Goal: Use online tool/utility: Utilize a website feature to perform a specific function

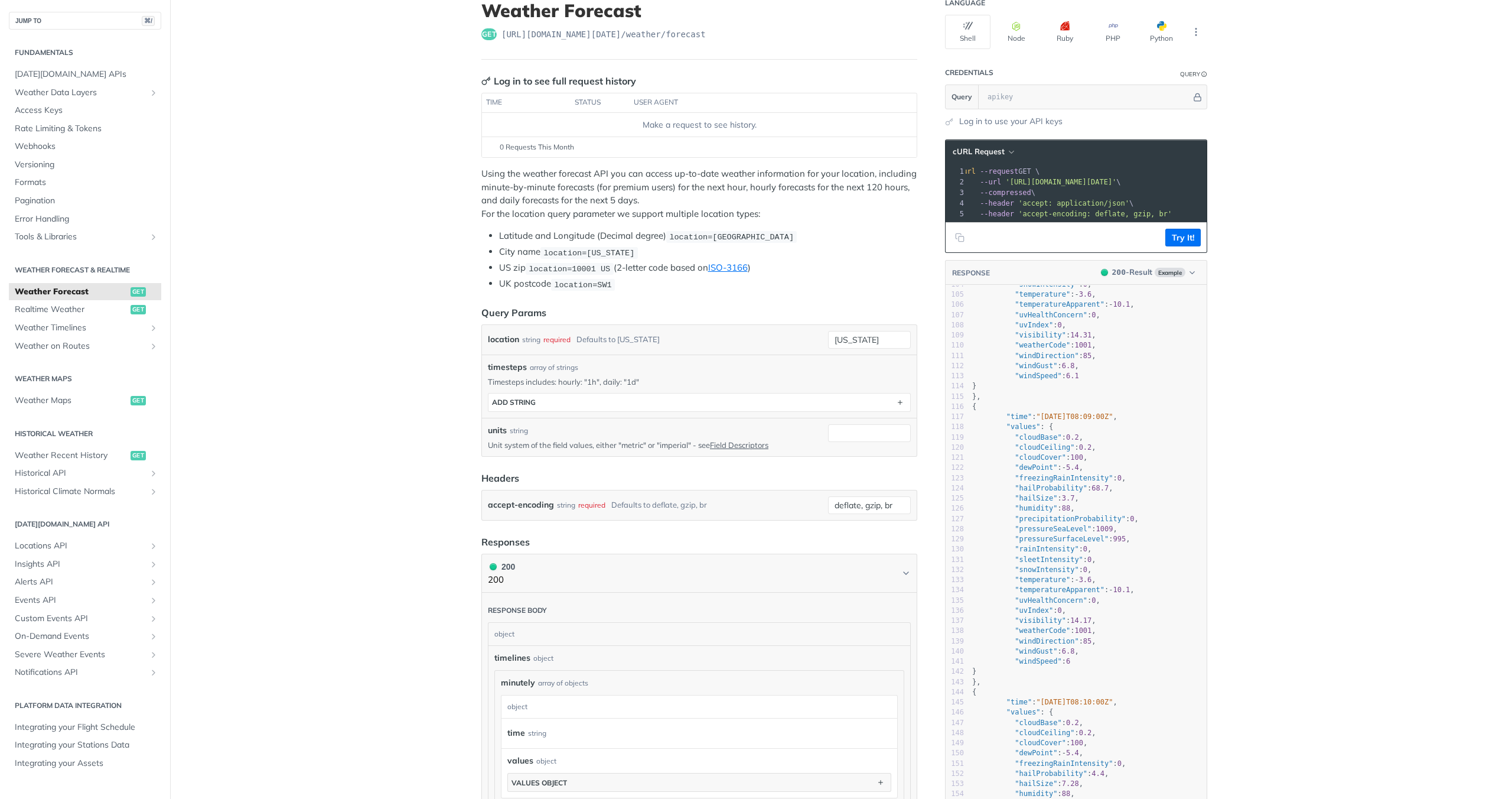
scroll to position [86, 0]
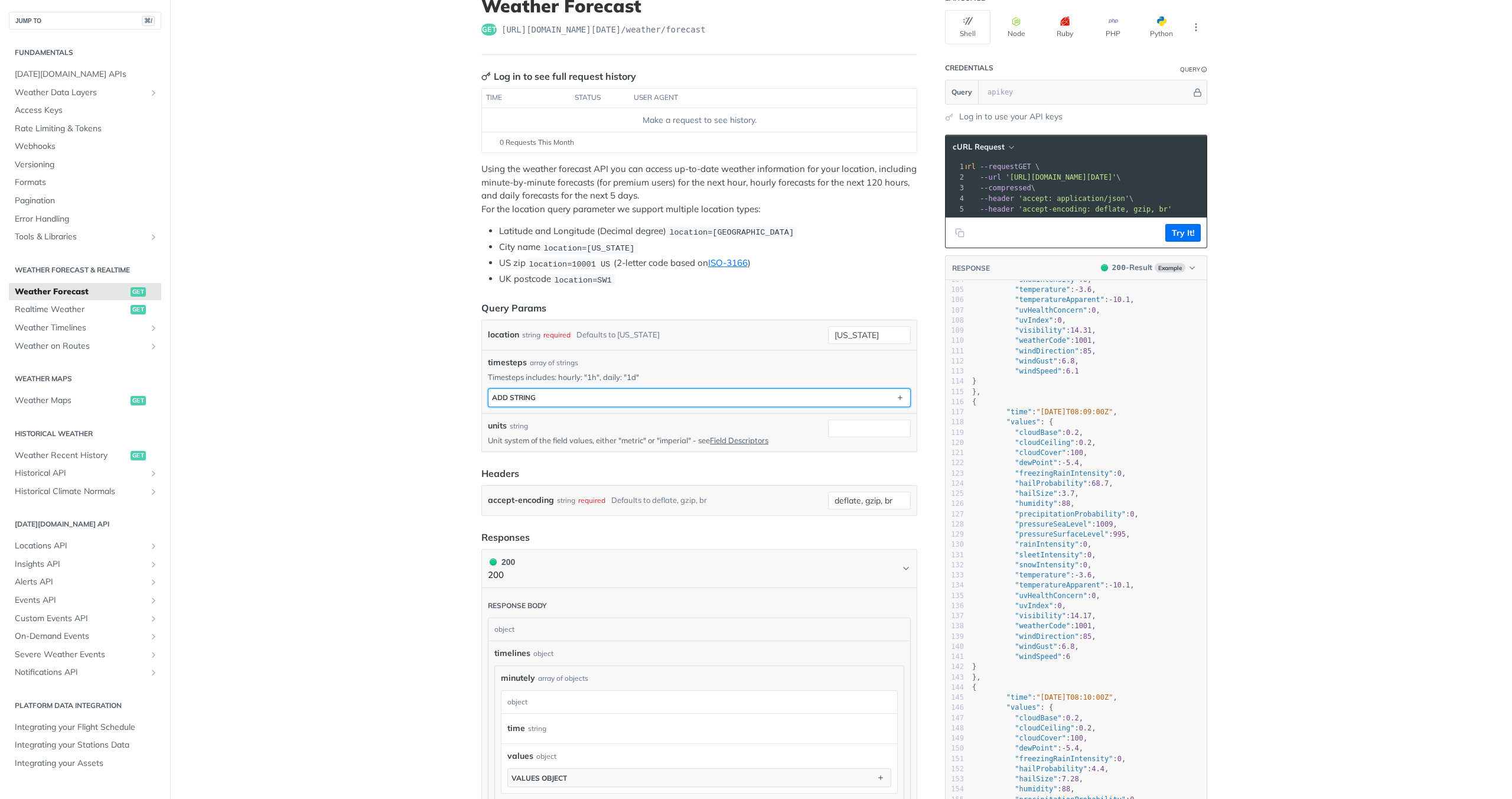
click at [603, 400] on button "ADD string" at bounding box center [699, 397] width 422 height 17
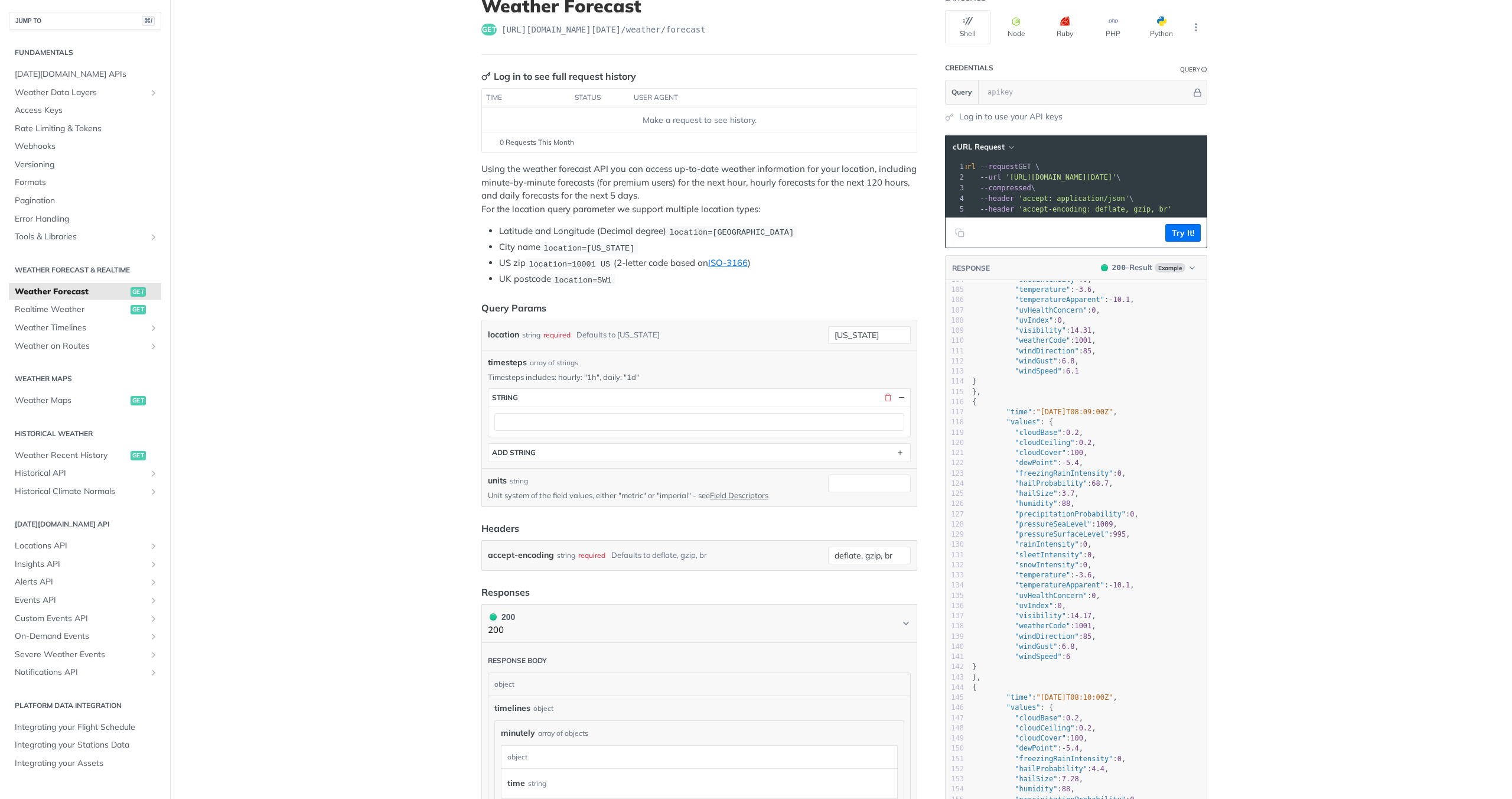
click at [587, 438] on div "timesteps string ADD string" at bounding box center [699, 425] width 423 height 74
click at [596, 429] on div at bounding box center [699, 421] width 422 height 30
click at [609, 418] on input "text" at bounding box center [699, 421] width 410 height 17
type input "90d"
click at [850, 335] on input "[US_STATE]" at bounding box center [870, 335] width 83 height 17
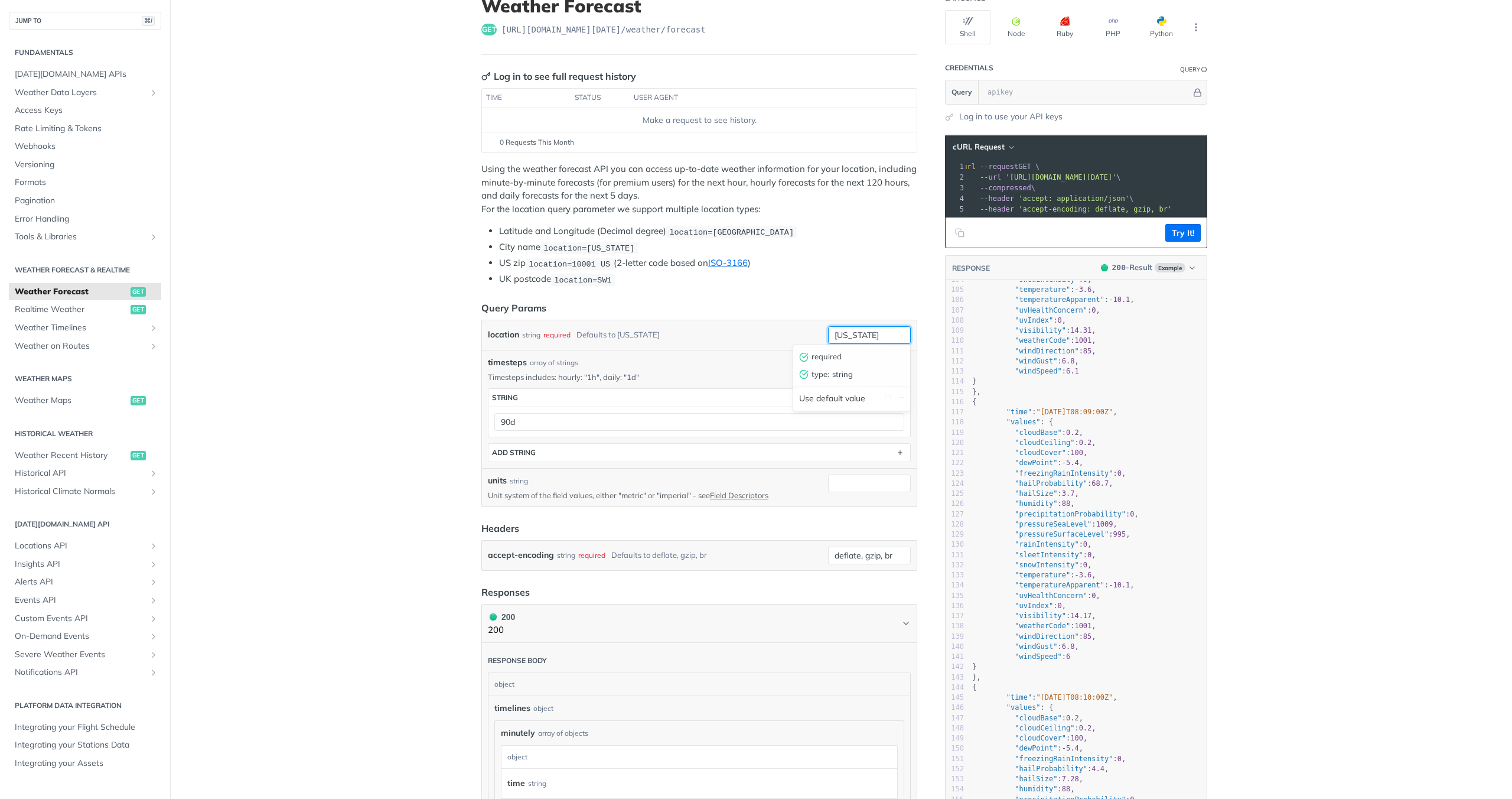
click at [890, 332] on input "[US_STATE]" at bounding box center [870, 335] width 83 height 17
click at [853, 283] on li "UK postcode location=SW1" at bounding box center [708, 279] width 418 height 14
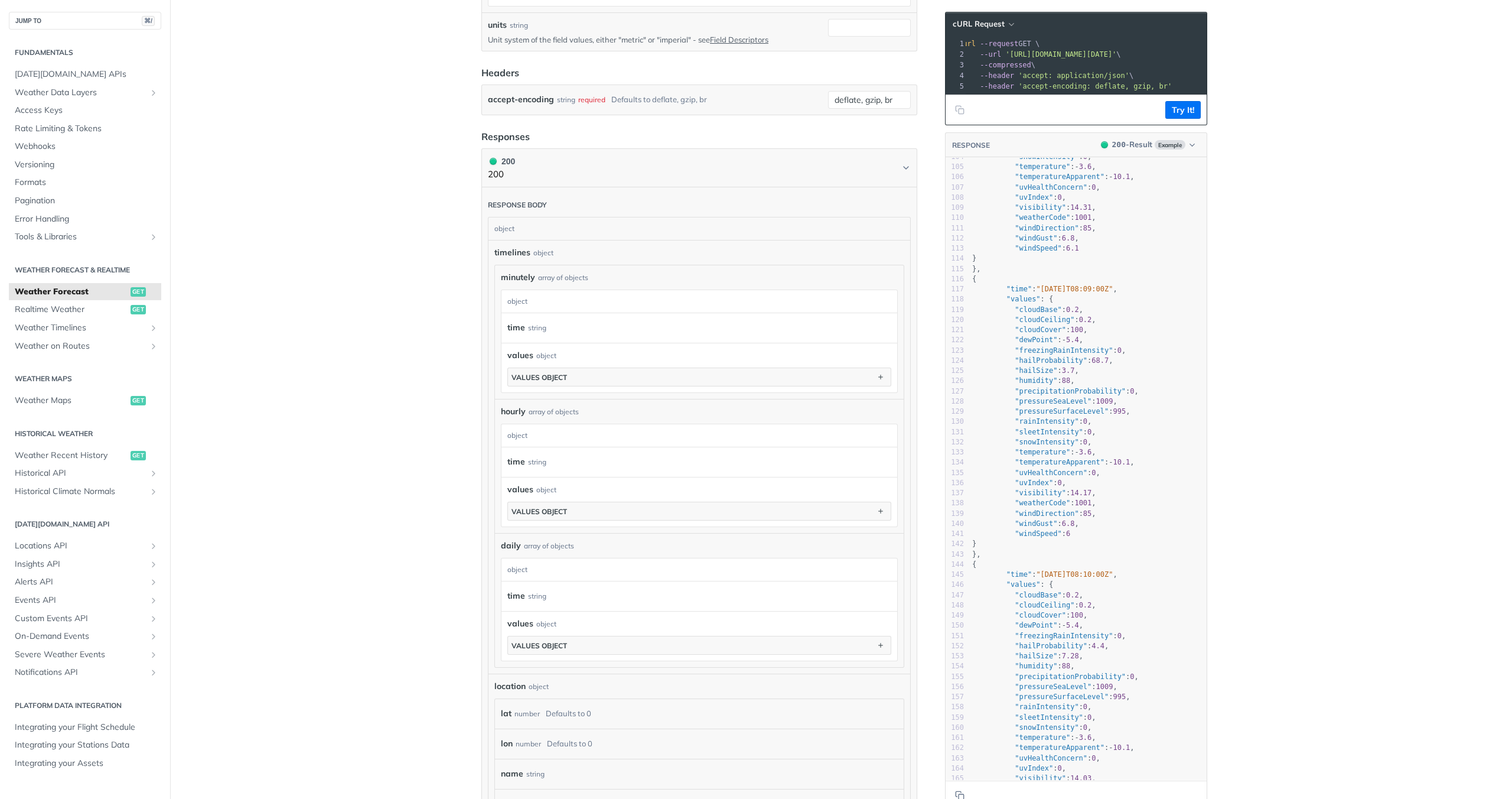
scroll to position [539, 0]
click at [904, 166] on icon "Chevron" at bounding box center [906, 170] width 9 height 9
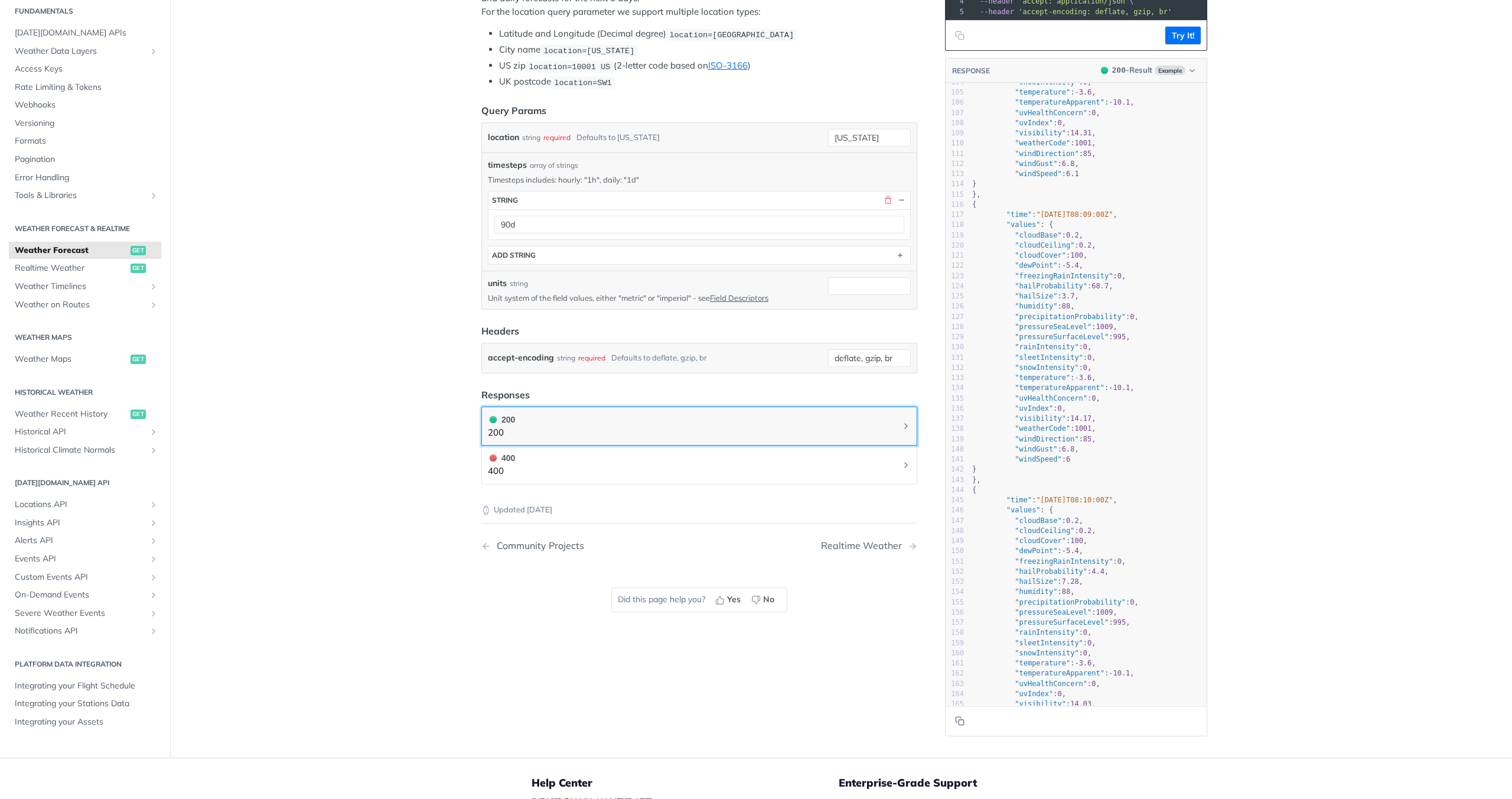
scroll to position [278, 0]
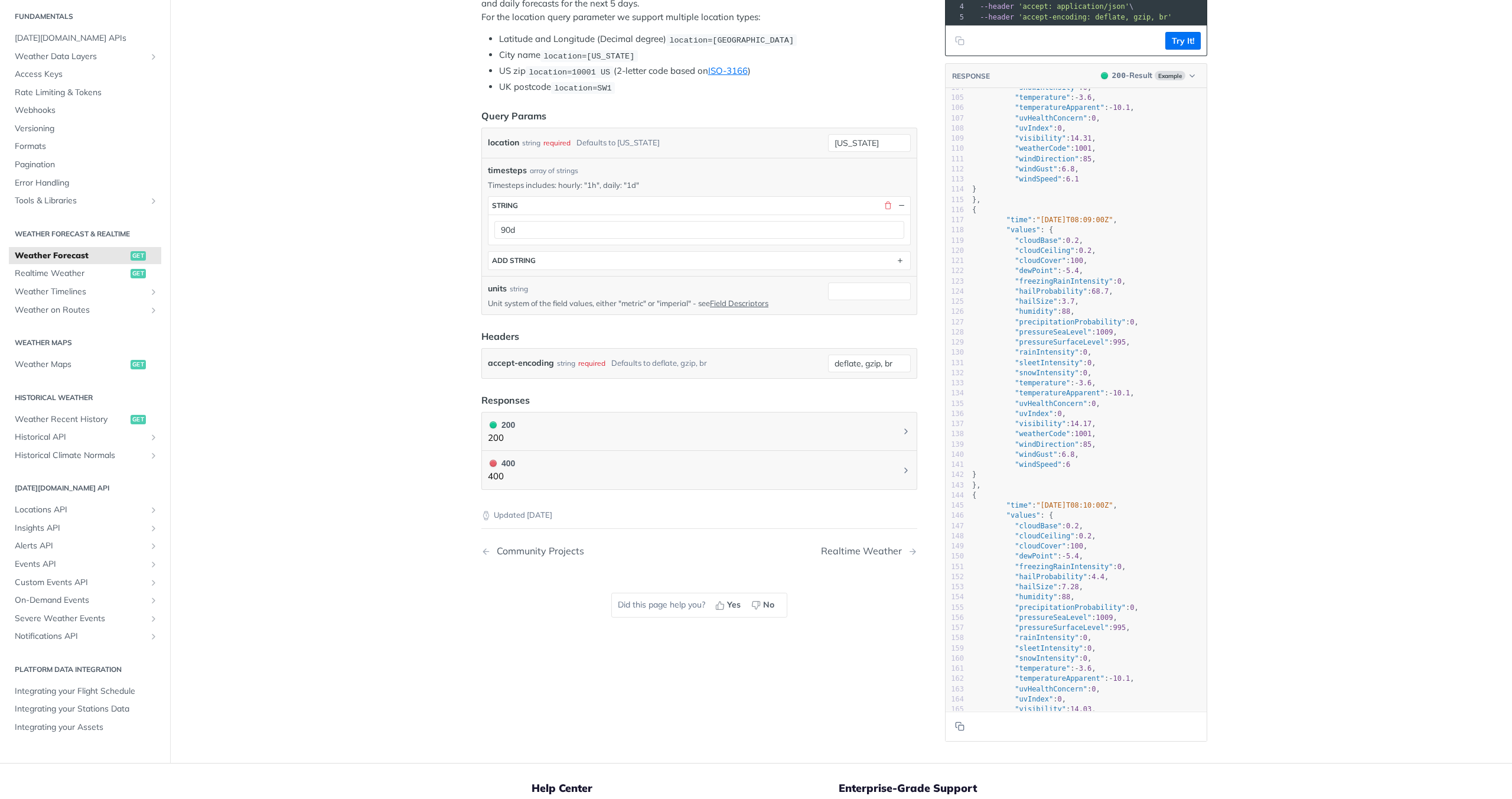
click at [753, 295] on div "units string Unit system of the field values, either "metric" or "imperial" - s…" at bounding box center [655, 295] width 335 height 26
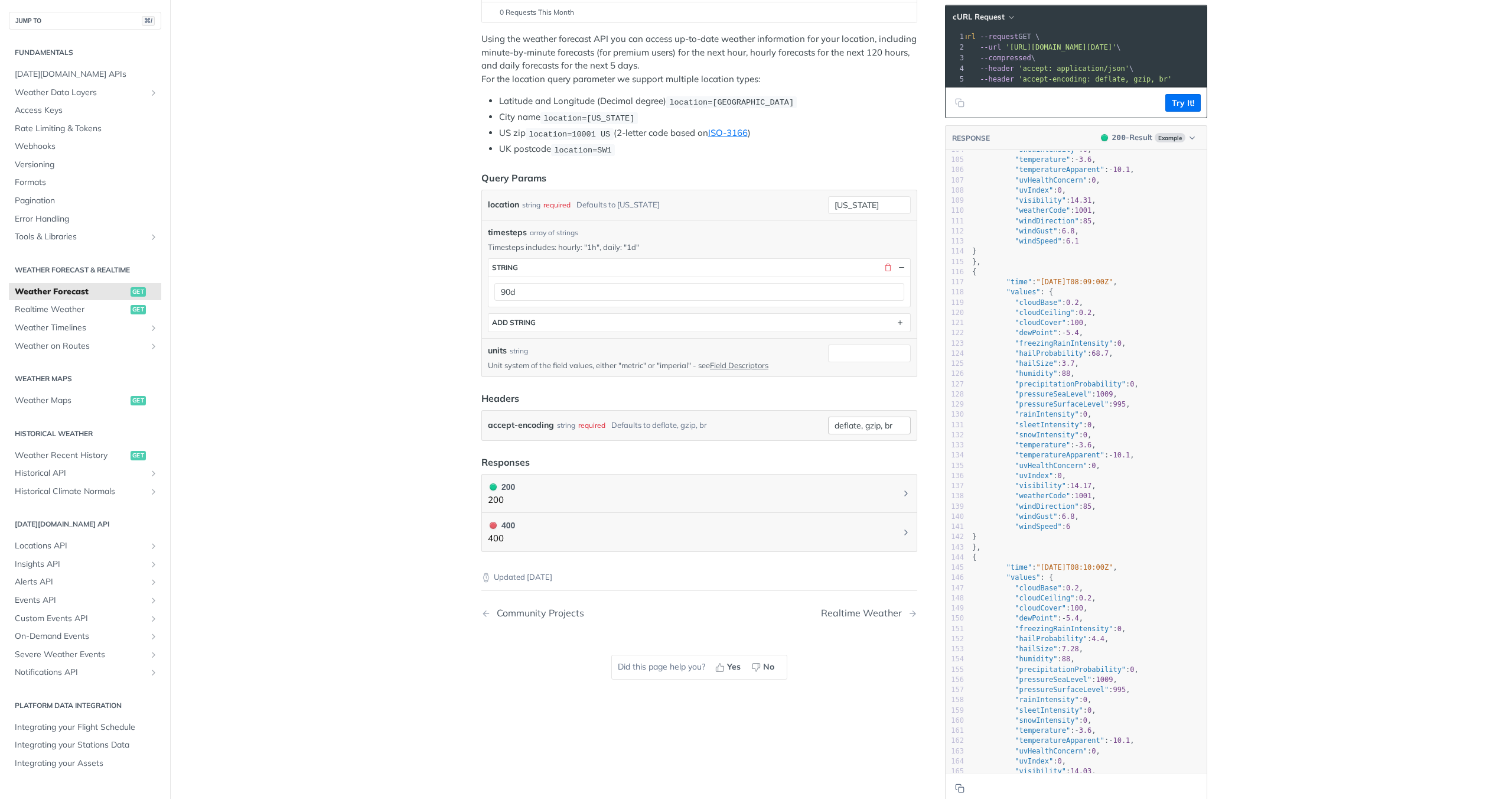
scroll to position [209, 0]
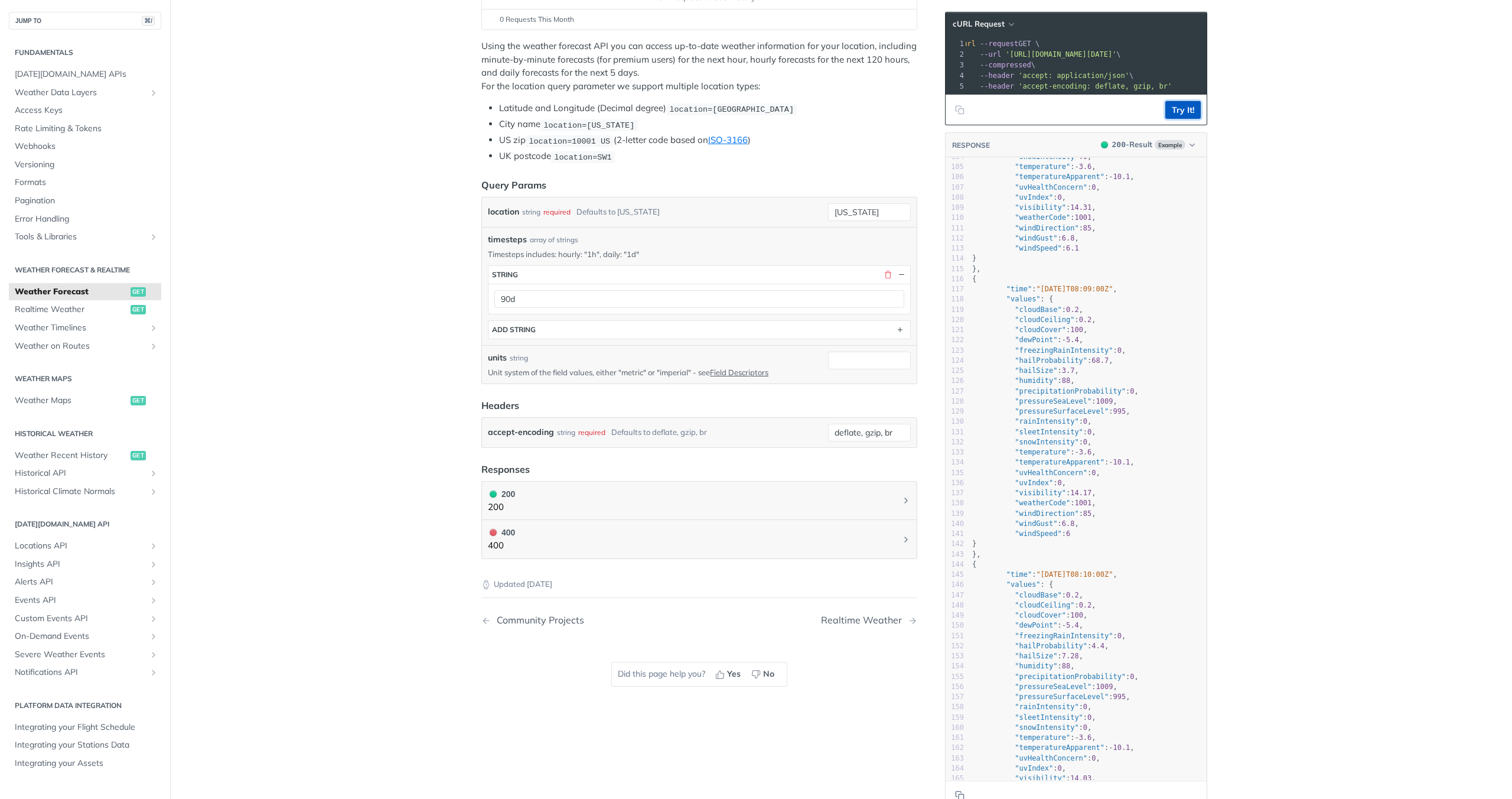
click at [1174, 111] on button "Try It!" at bounding box center [1183, 109] width 36 height 17
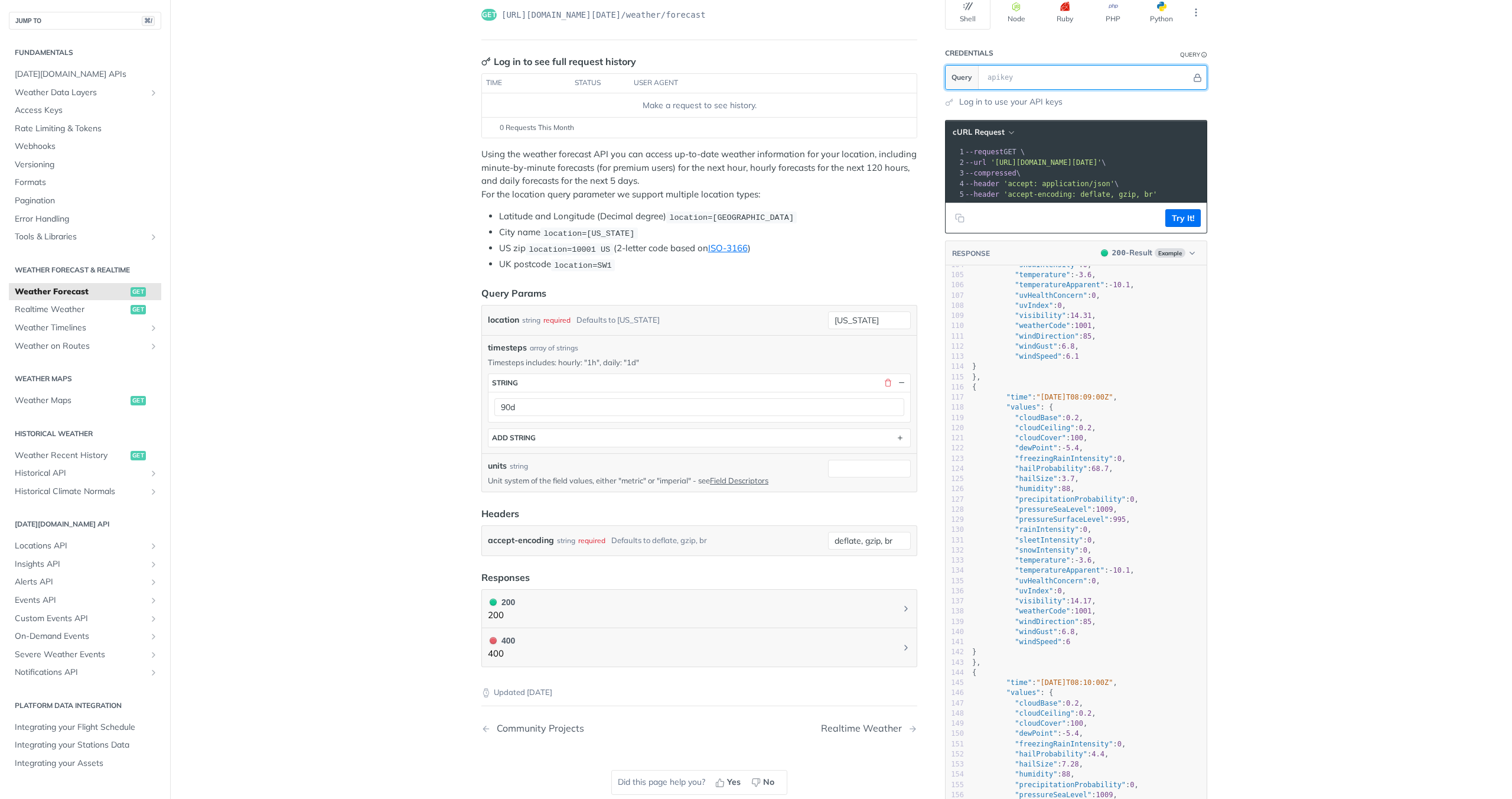
scroll to position [0, 0]
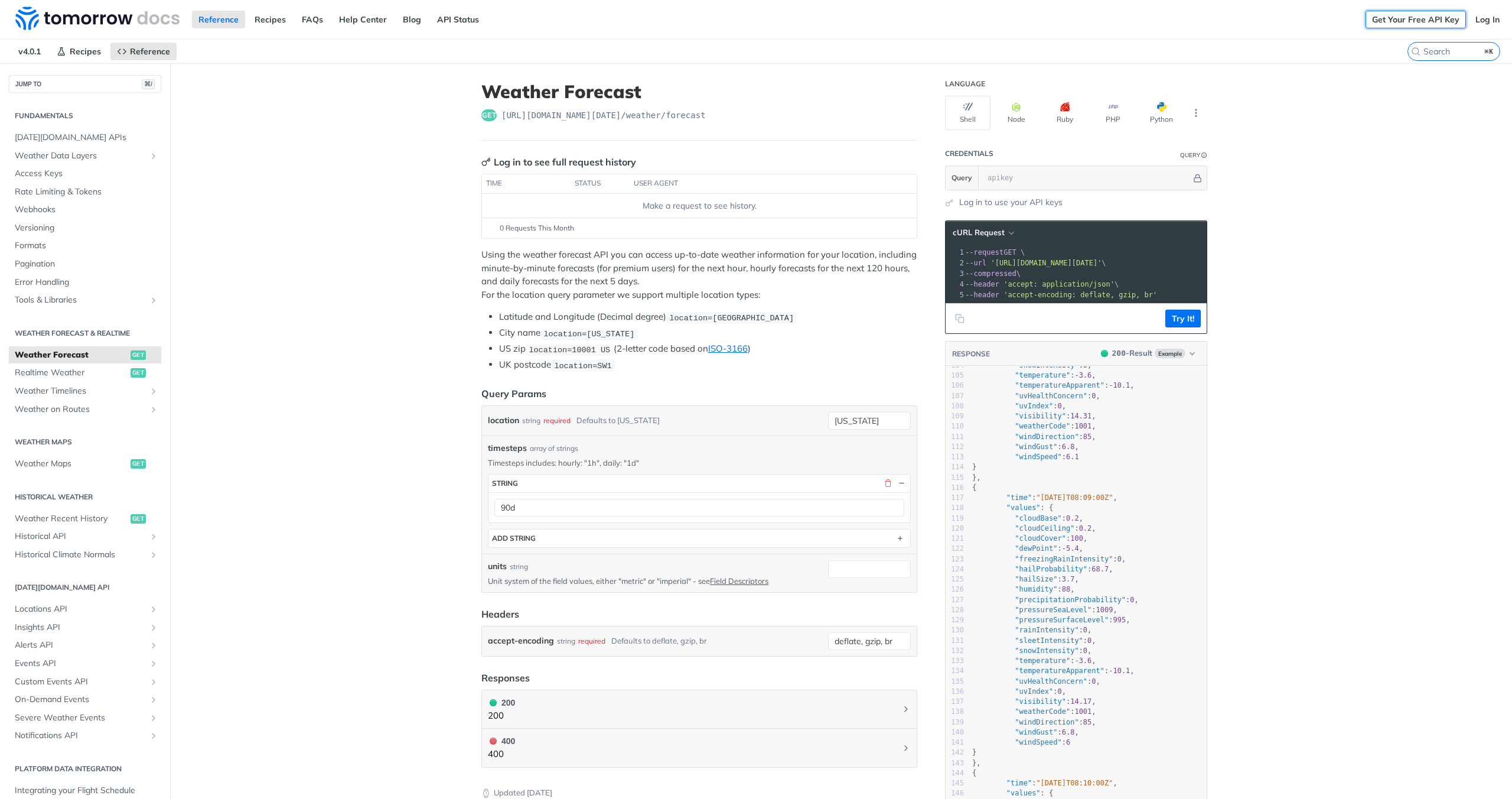
click at [1407, 21] on link "Get Your Free API Key" at bounding box center [1415, 19] width 100 height 17
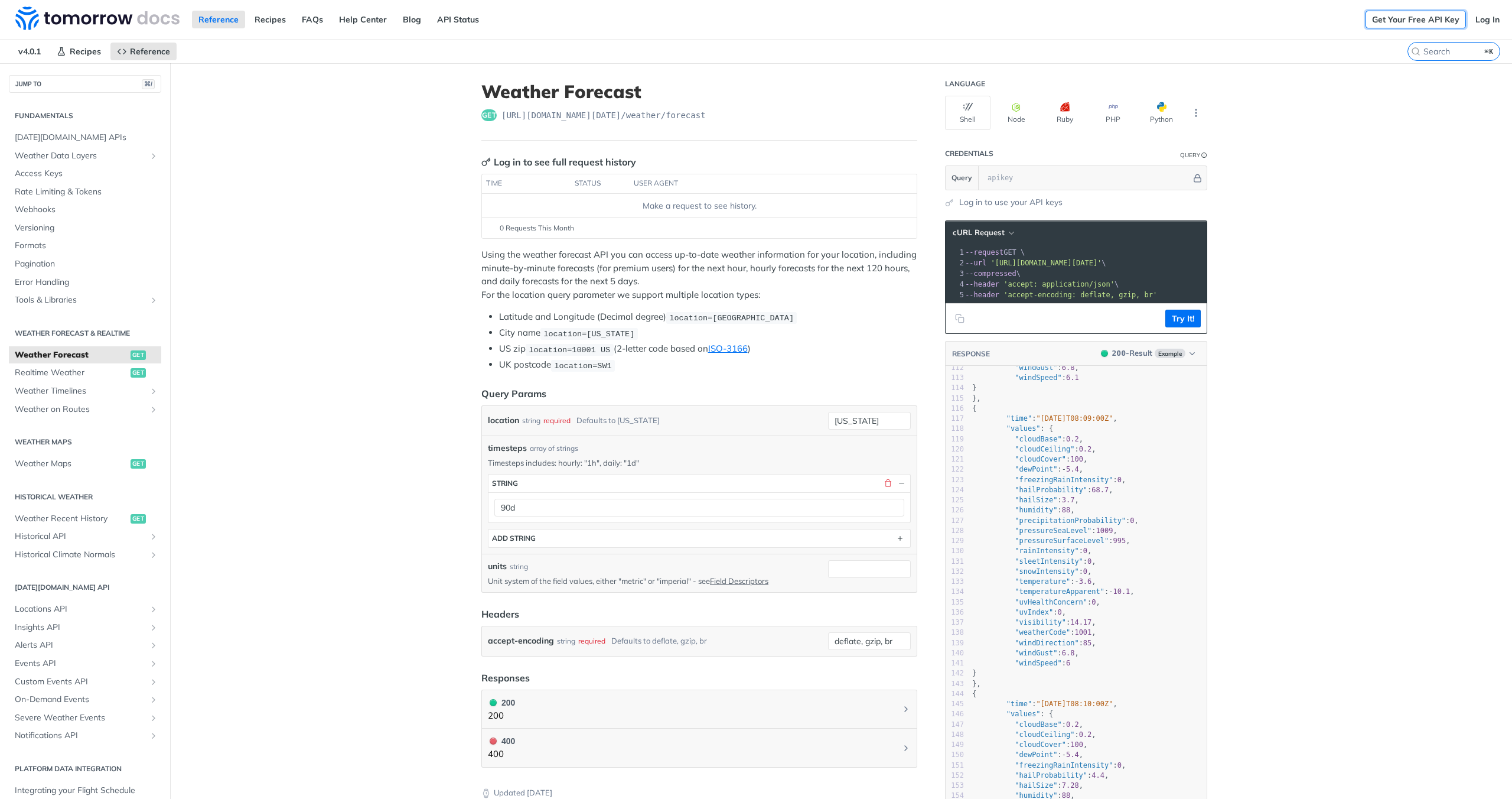
scroll to position [1128, 0]
click at [668, 538] on button "ADD string" at bounding box center [699, 538] width 422 height 17
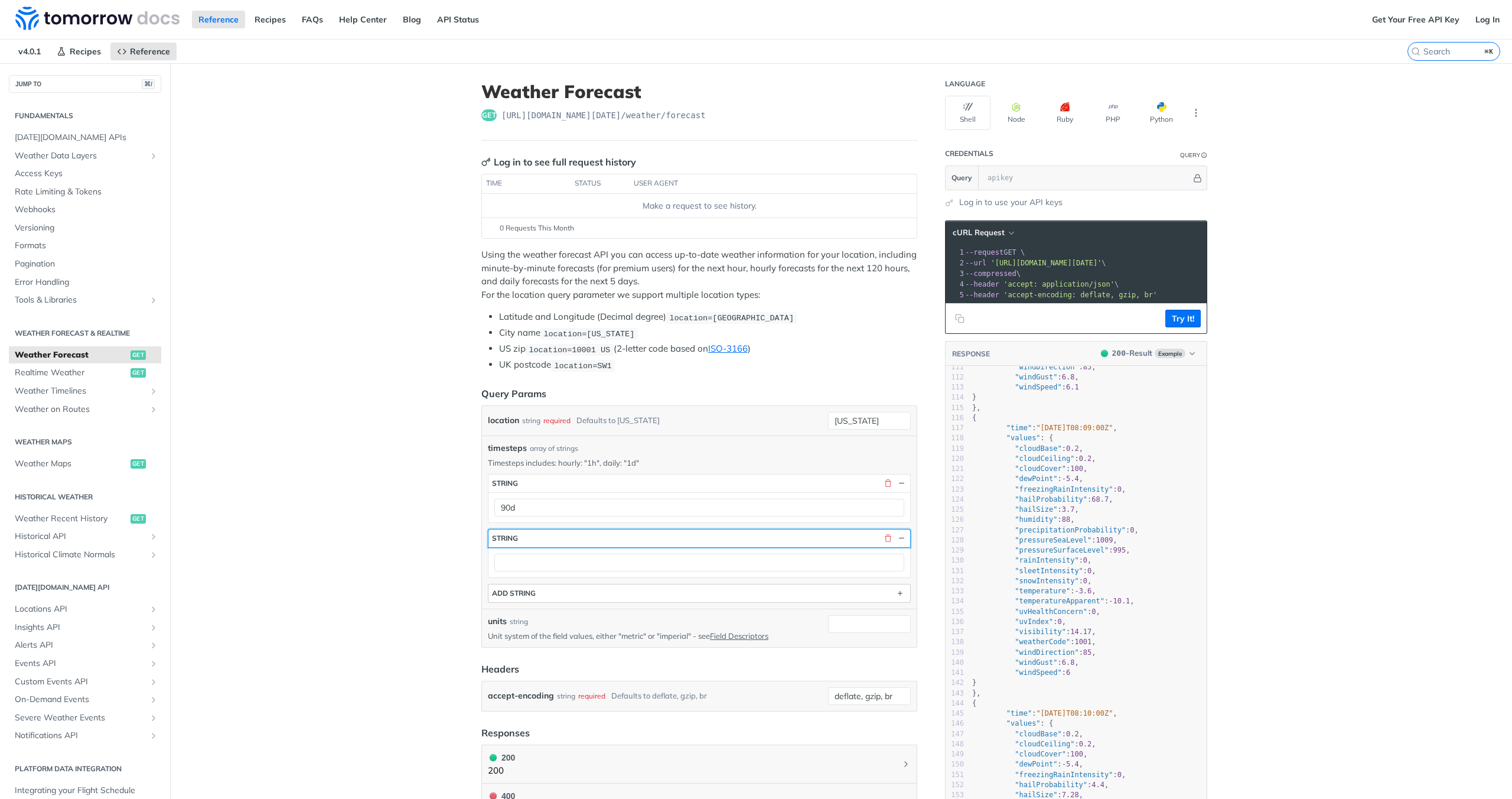
click at [668, 538] on button "string" at bounding box center [699, 538] width 422 height 17
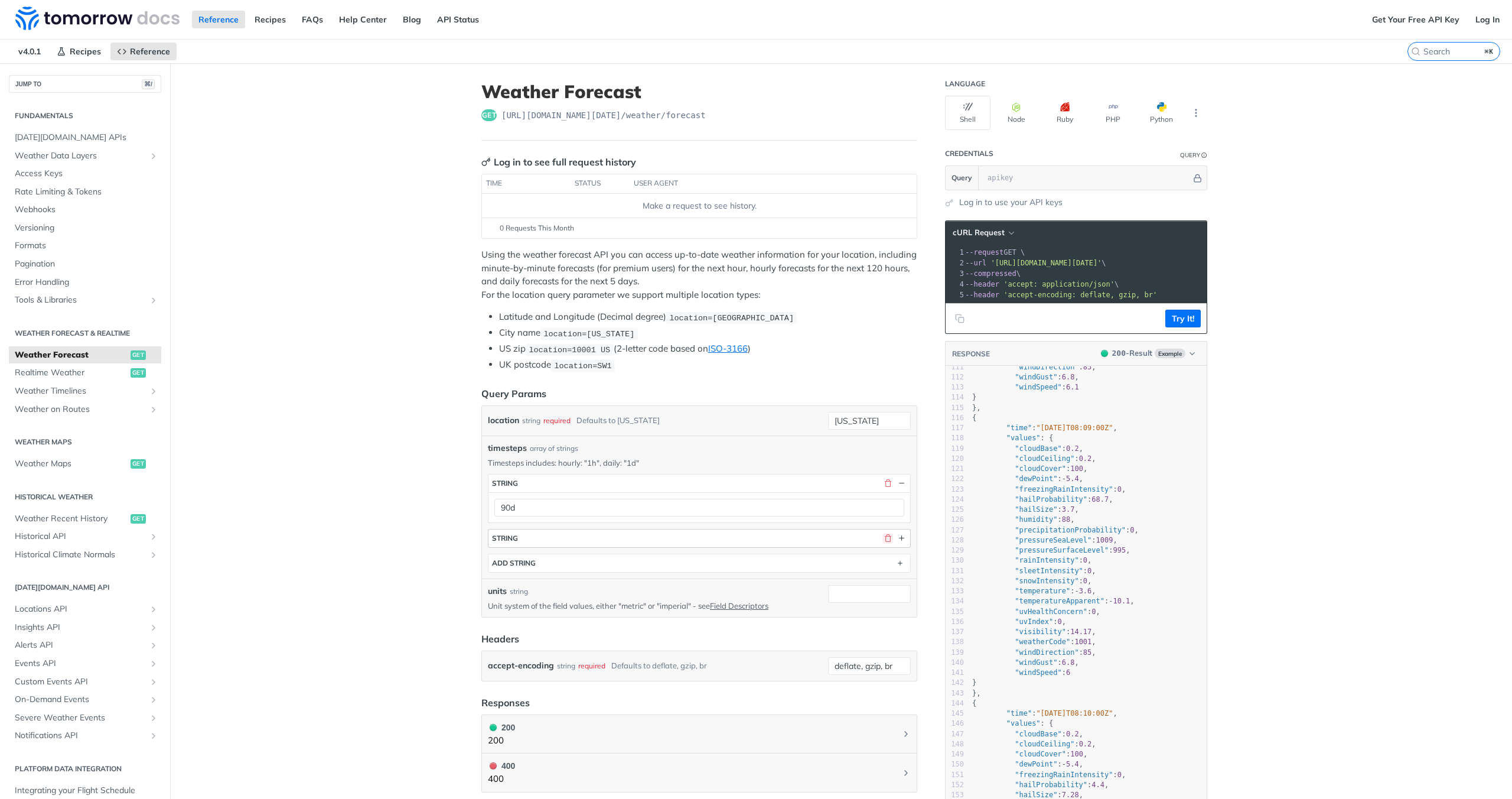
click at [885, 539] on button "button" at bounding box center [888, 539] width 11 height 11
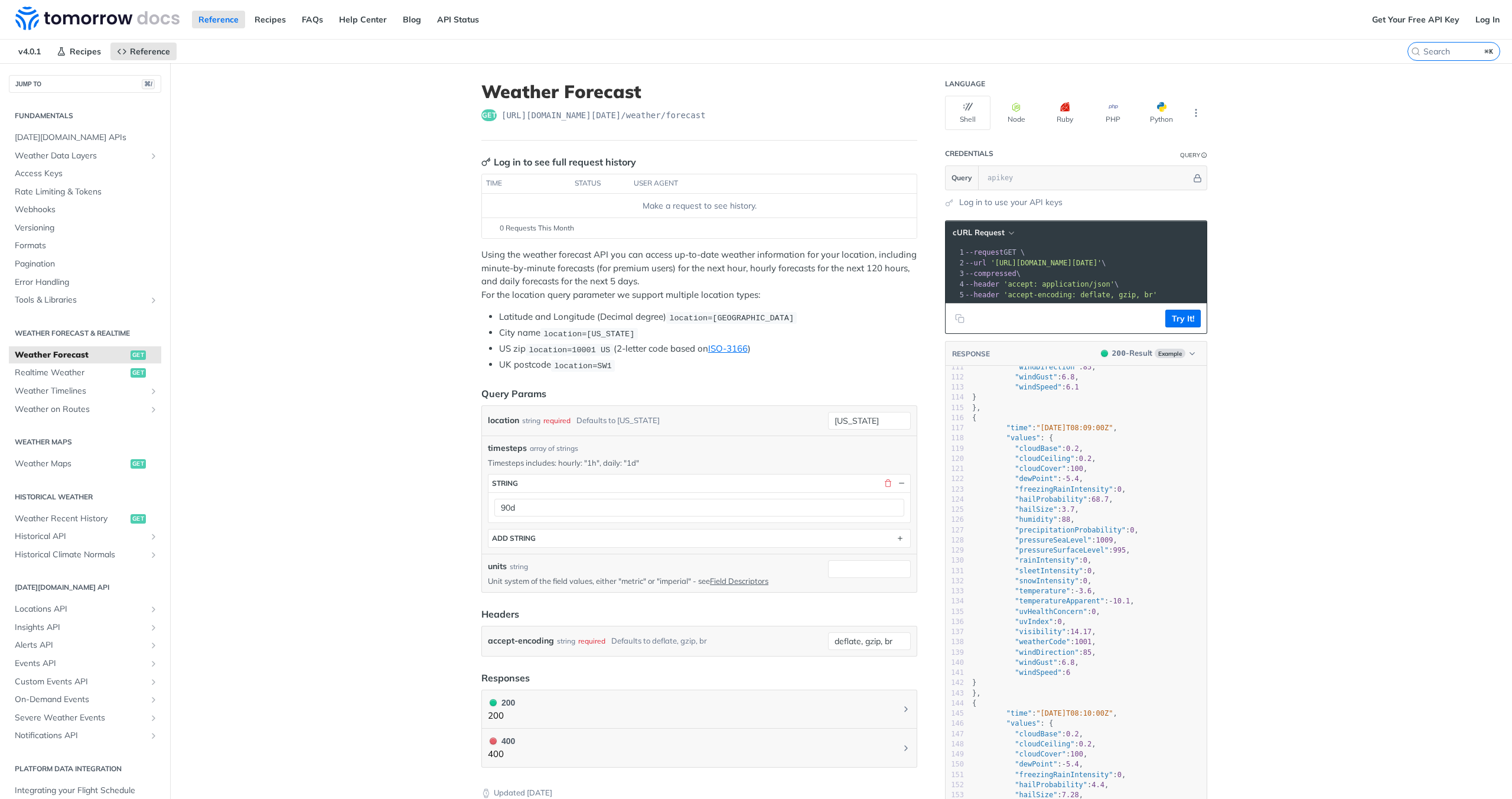
click at [646, 247] on article "Weather Forecast get [URL][DOMAIN_NAME][DATE] /weather/forecast Log in to see f…" at bounding box center [699, 552] width 472 height 977
click at [821, 270] on p "Using the weather forecast API you can access up-to-date weather information fo…" at bounding box center [699, 275] width 436 height 53
click at [574, 294] on p "Using the weather forecast API you can access up-to-date weather information fo…" at bounding box center [699, 275] width 436 height 53
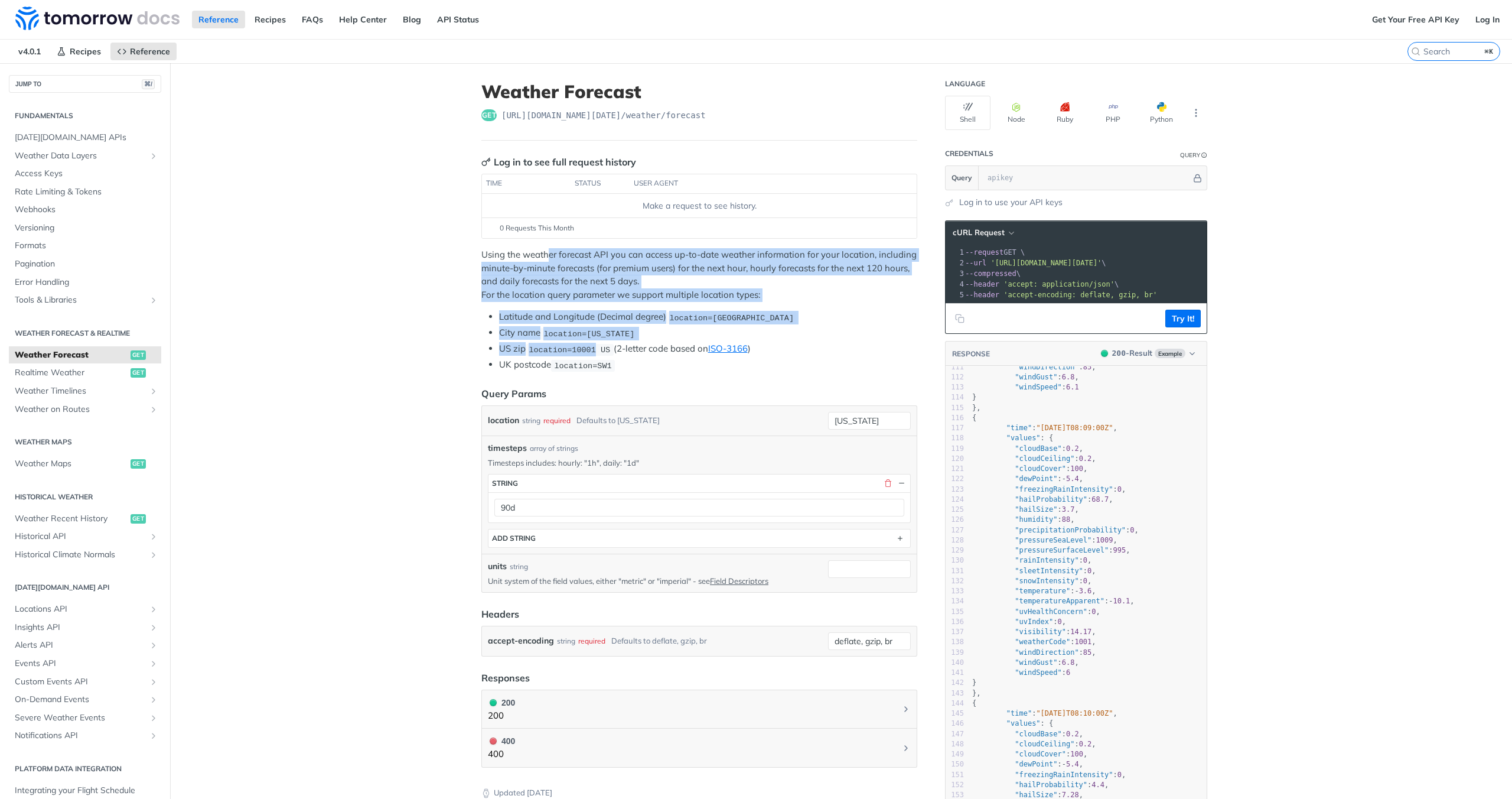
drag, startPoint x: 596, startPoint y: 346, endPoint x: 543, endPoint y: 254, distance: 106.2
click at [543, 254] on div "Using the weather forecast API you can access up-to-date weather information fo…" at bounding box center [699, 310] width 436 height 123
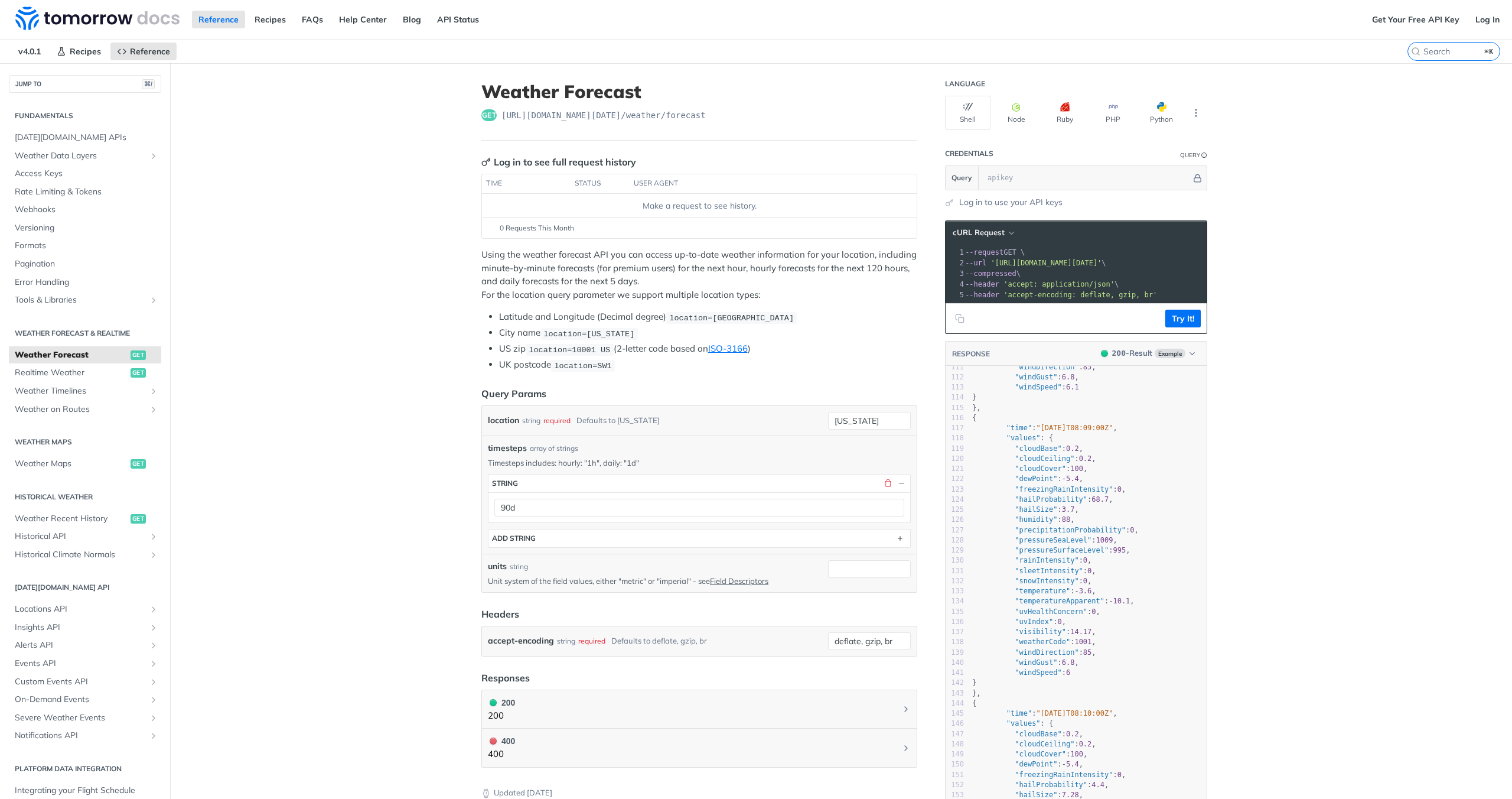
click at [520, 261] on p "Using the weather forecast API you can access up-to-date weather information fo…" at bounding box center [699, 275] width 436 height 53
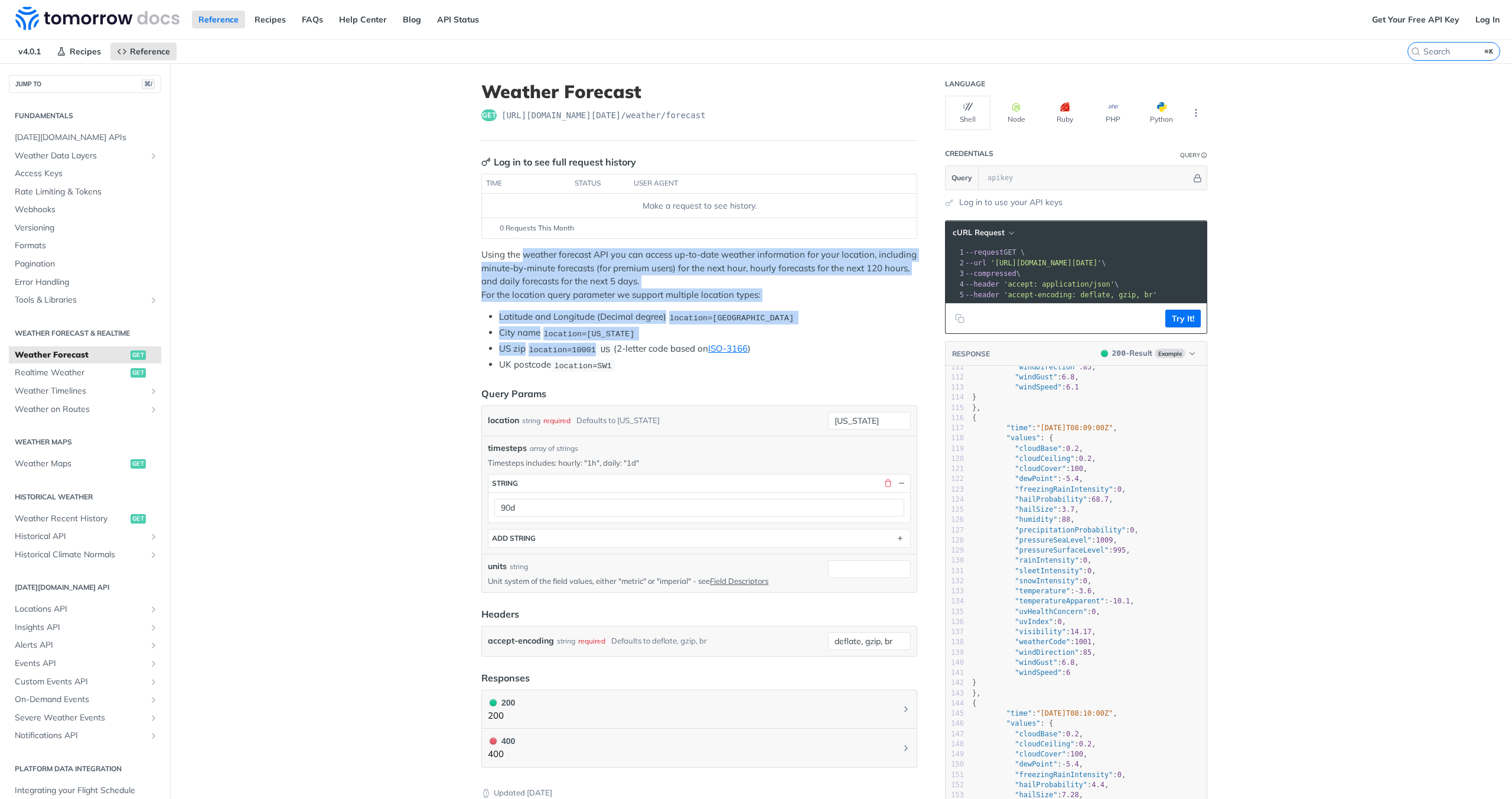
drag, startPoint x: 520, startPoint y: 261, endPoint x: 572, endPoint y: 348, distance: 101.4
click at [572, 348] on div "Using the weather forecast API you can access up-to-date weather information fo…" at bounding box center [699, 310] width 436 height 123
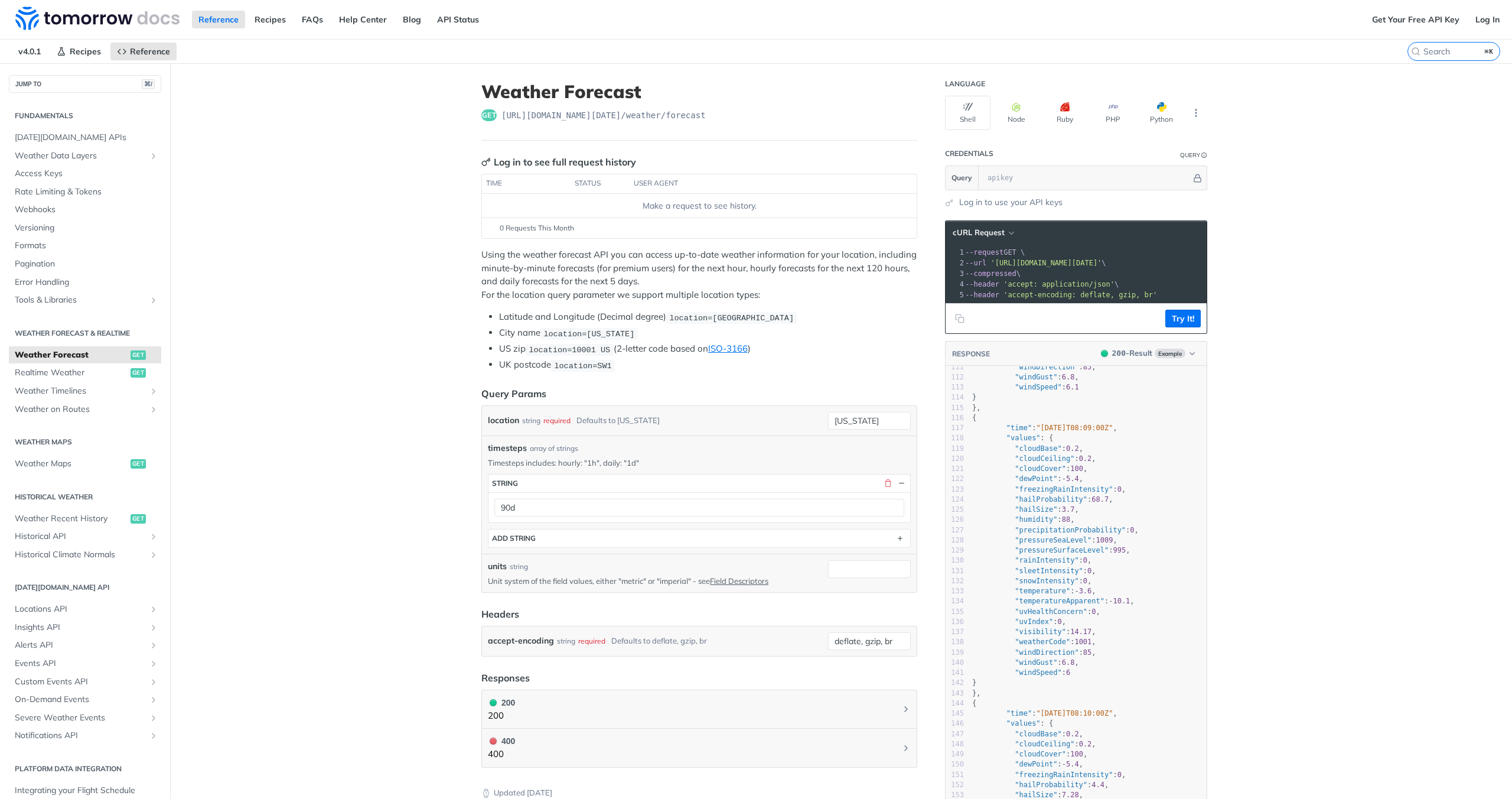
click at [597, 370] on code "location=SW1" at bounding box center [583, 365] width 63 height 12
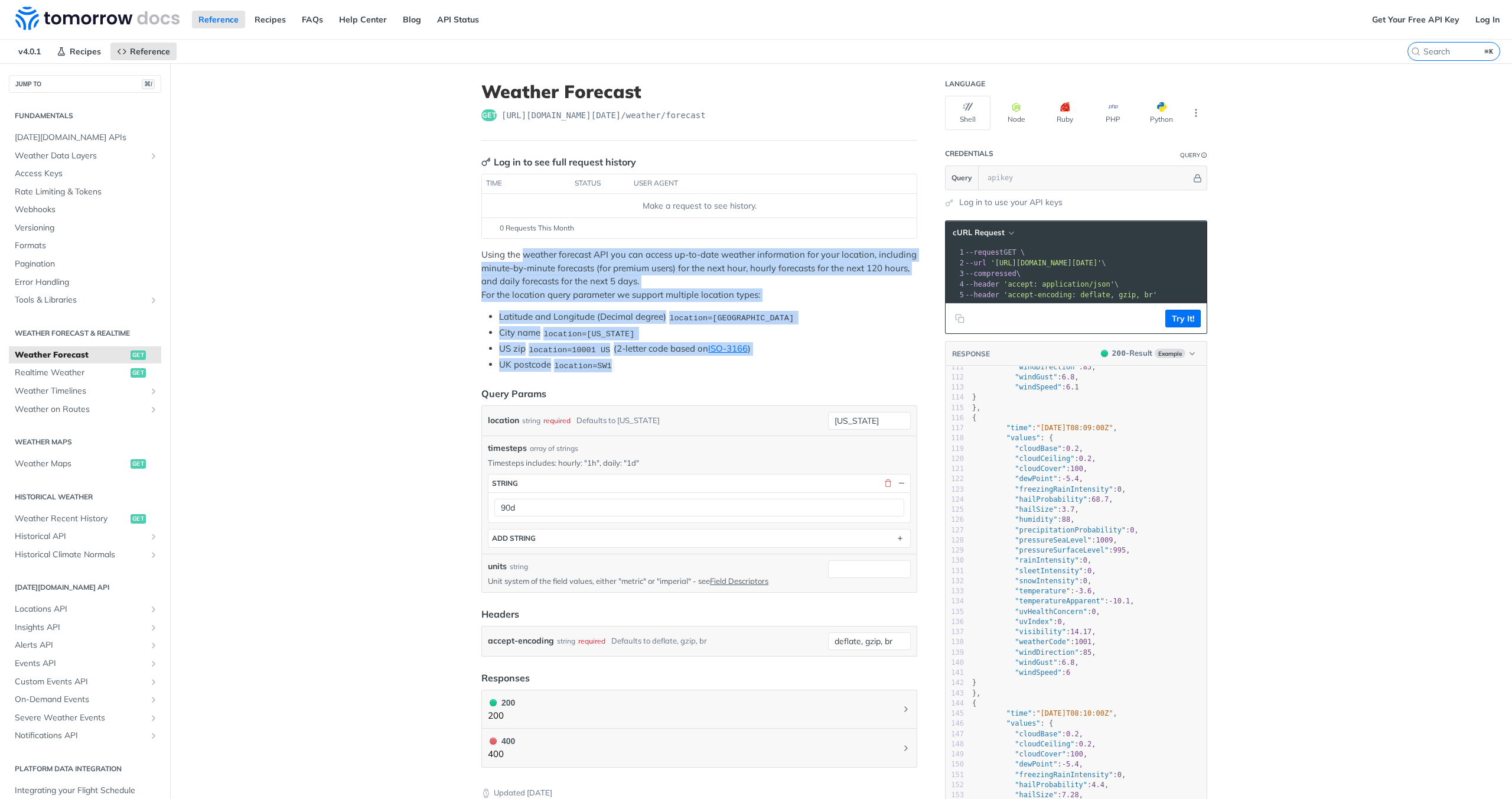
drag, startPoint x: 621, startPoint y: 370, endPoint x: 518, endPoint y: 256, distance: 153.6
click at [517, 256] on div "Using the weather forecast API you can access up-to-date weather information fo…" at bounding box center [699, 310] width 436 height 123
drag, startPoint x: 504, startPoint y: 255, endPoint x: 695, endPoint y: 366, distance: 220.9
click at [699, 366] on div "Using the weather forecast API you can access up-to-date weather information fo…" at bounding box center [699, 310] width 436 height 123
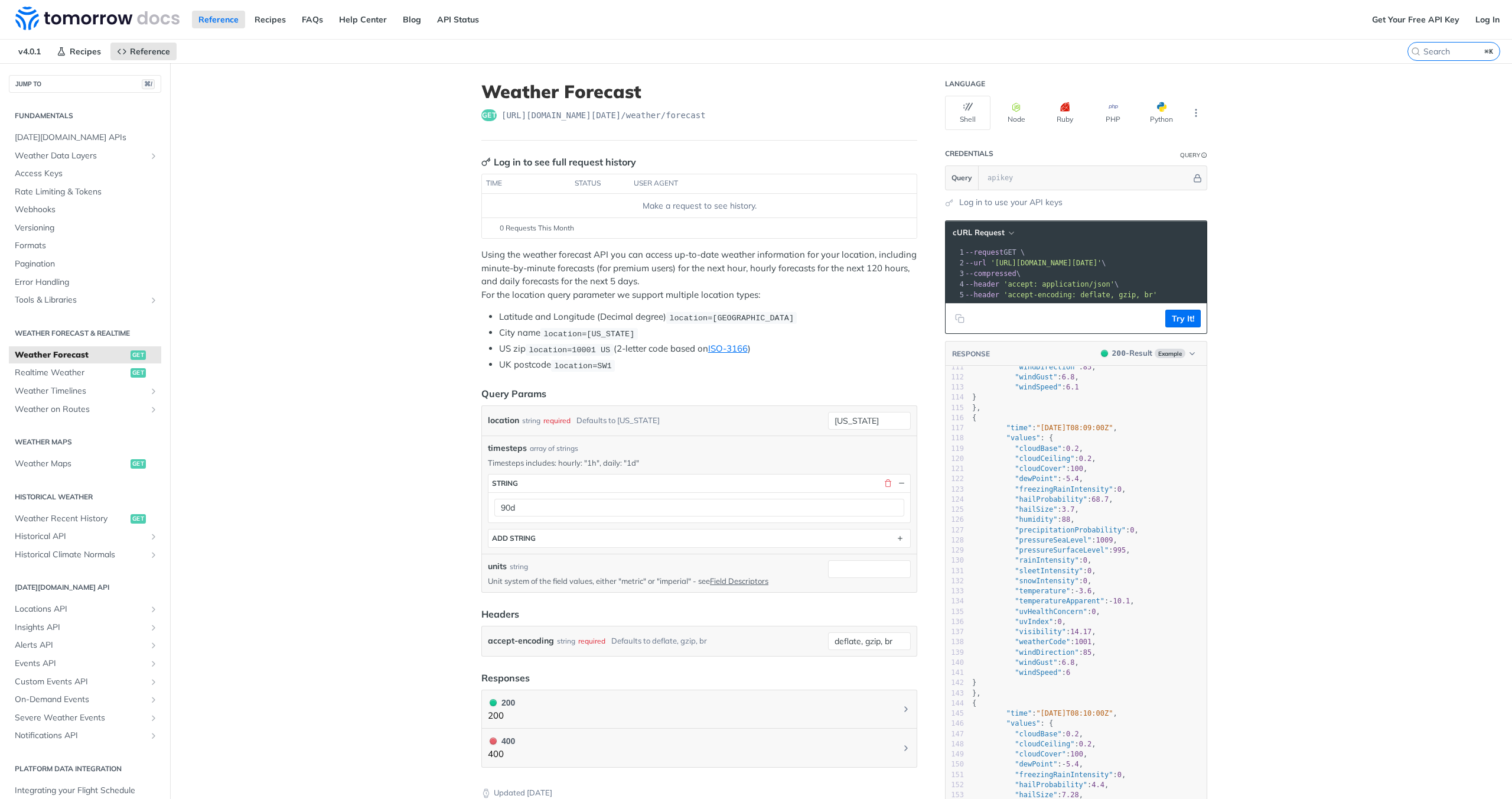
click at [642, 338] on li "City name location=[US_STATE]" at bounding box center [708, 333] width 418 height 14
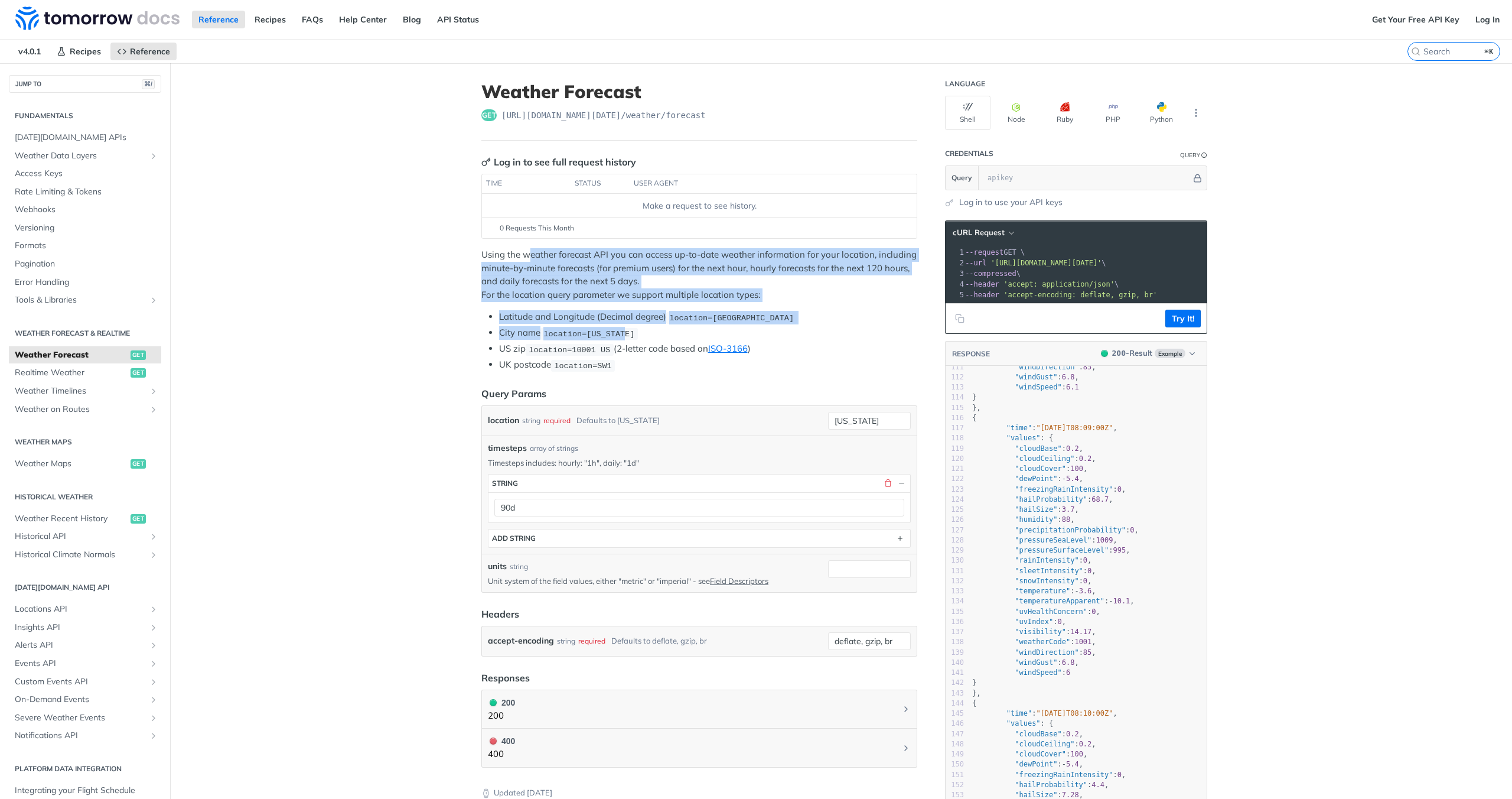
drag, startPoint x: 645, startPoint y: 338, endPoint x: 523, endPoint y: 255, distance: 147.6
click at [523, 255] on div "Using the weather forecast API you can access up-to-date weather information fo…" at bounding box center [699, 310] width 436 height 123
click at [523, 255] on p "Using the weather forecast API you can access up-to-date weather information fo…" at bounding box center [699, 275] width 436 height 53
